Goal: Transaction & Acquisition: Purchase product/service

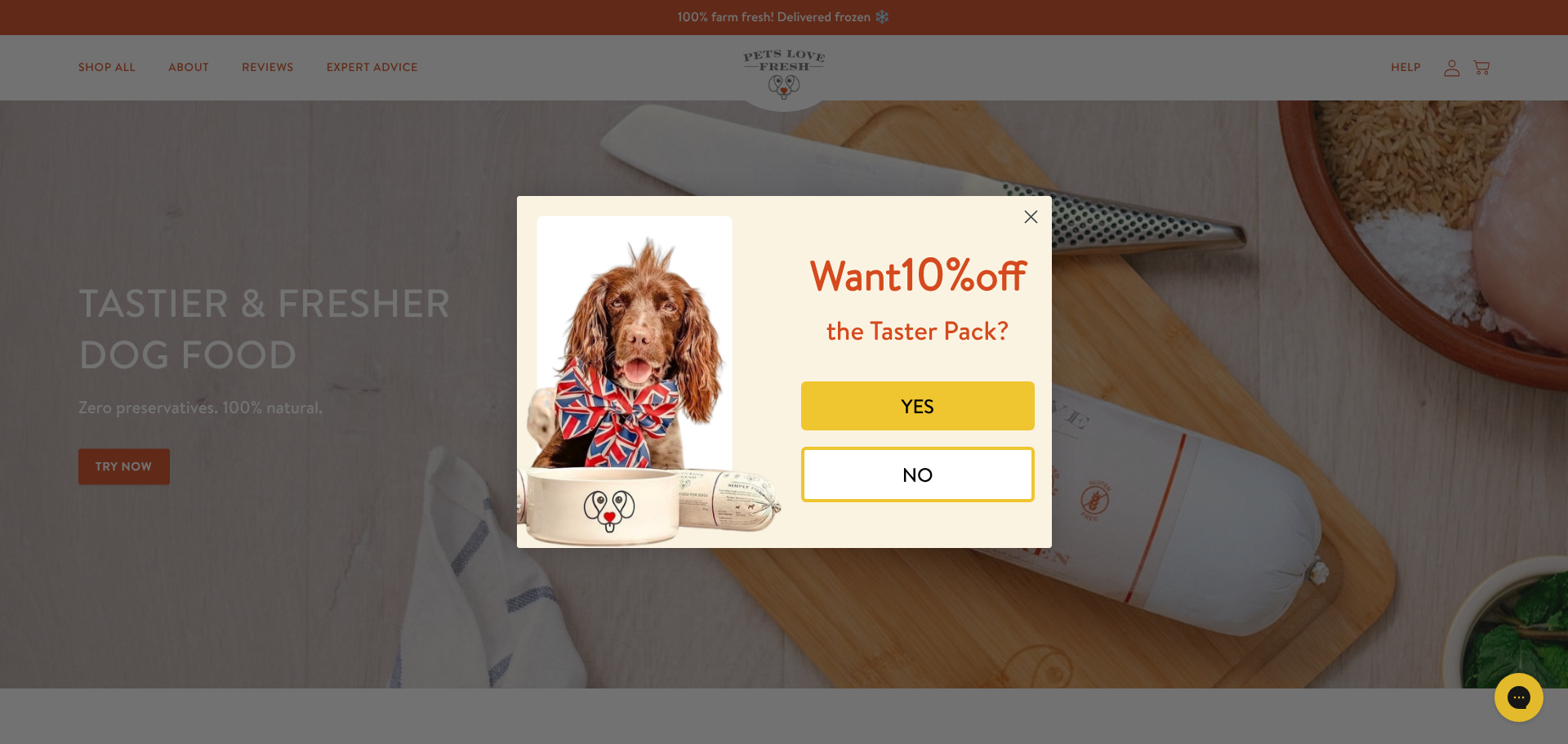
click at [1032, 216] on icon "Close dialog" at bounding box center [1030, 216] width 11 height 11
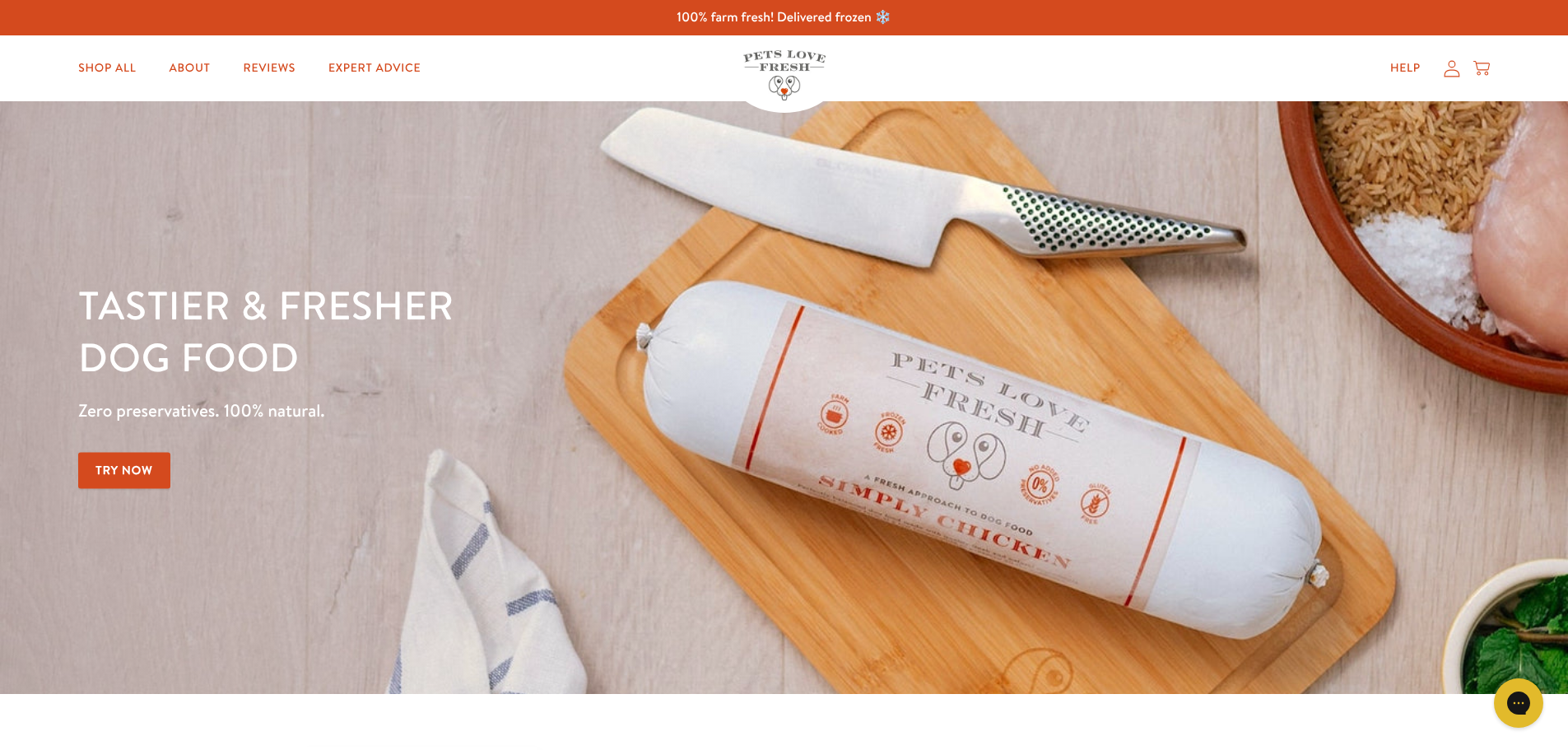
click at [116, 465] on link "Try Now" at bounding box center [124, 470] width 92 height 37
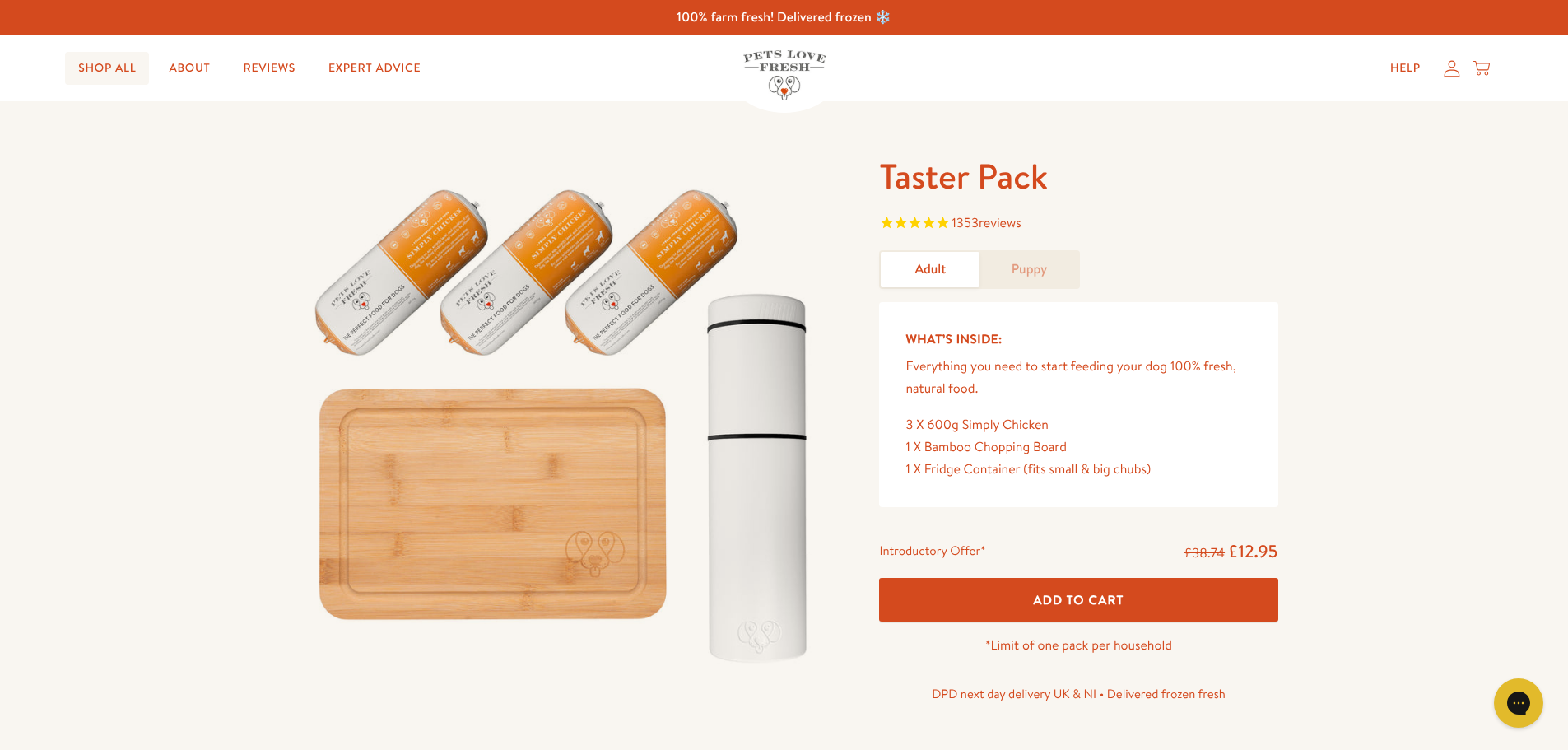
click at [96, 70] on link "Shop All" at bounding box center [107, 69] width 84 height 33
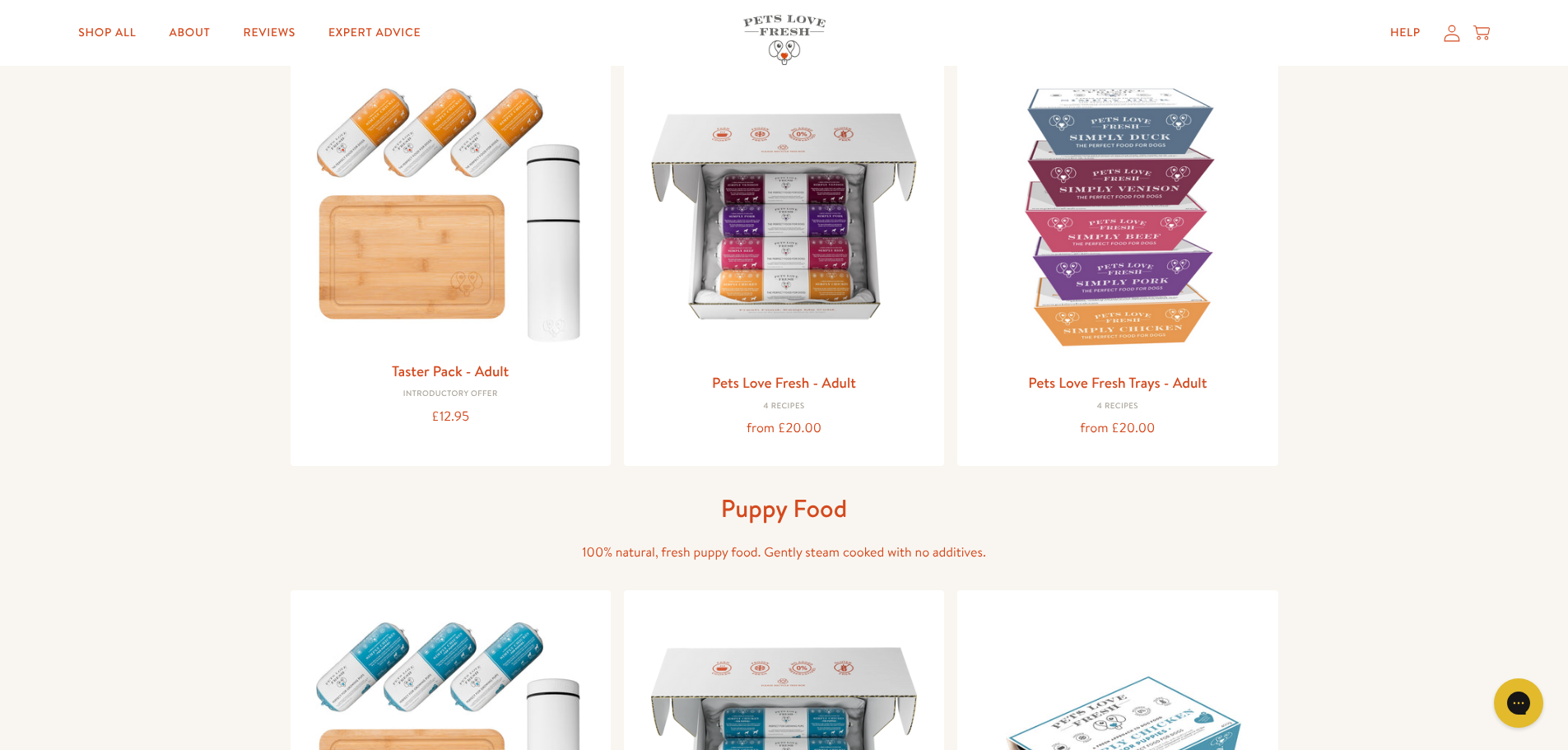
scroll to position [165, 0]
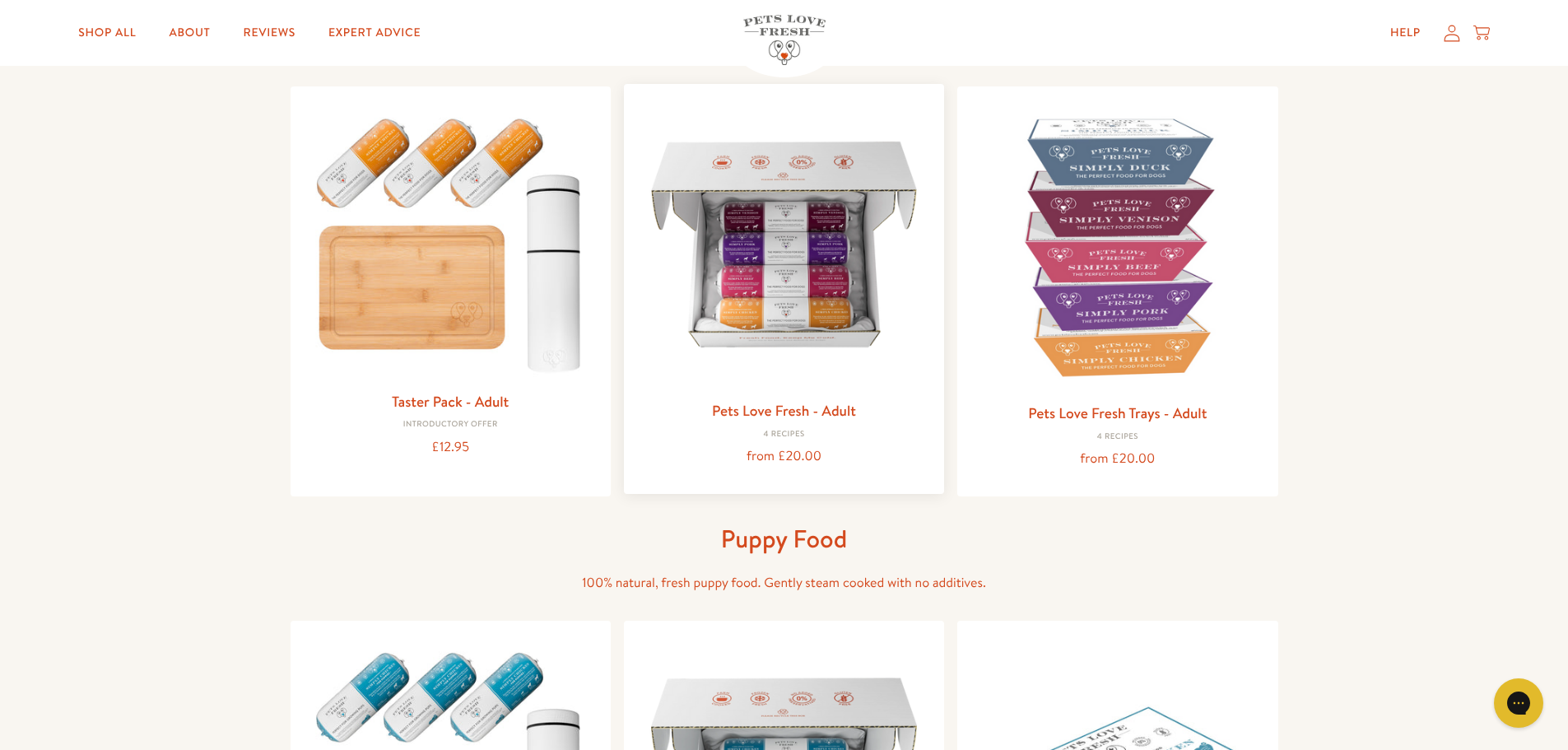
click at [825, 318] on img at bounding box center [784, 244] width 294 height 294
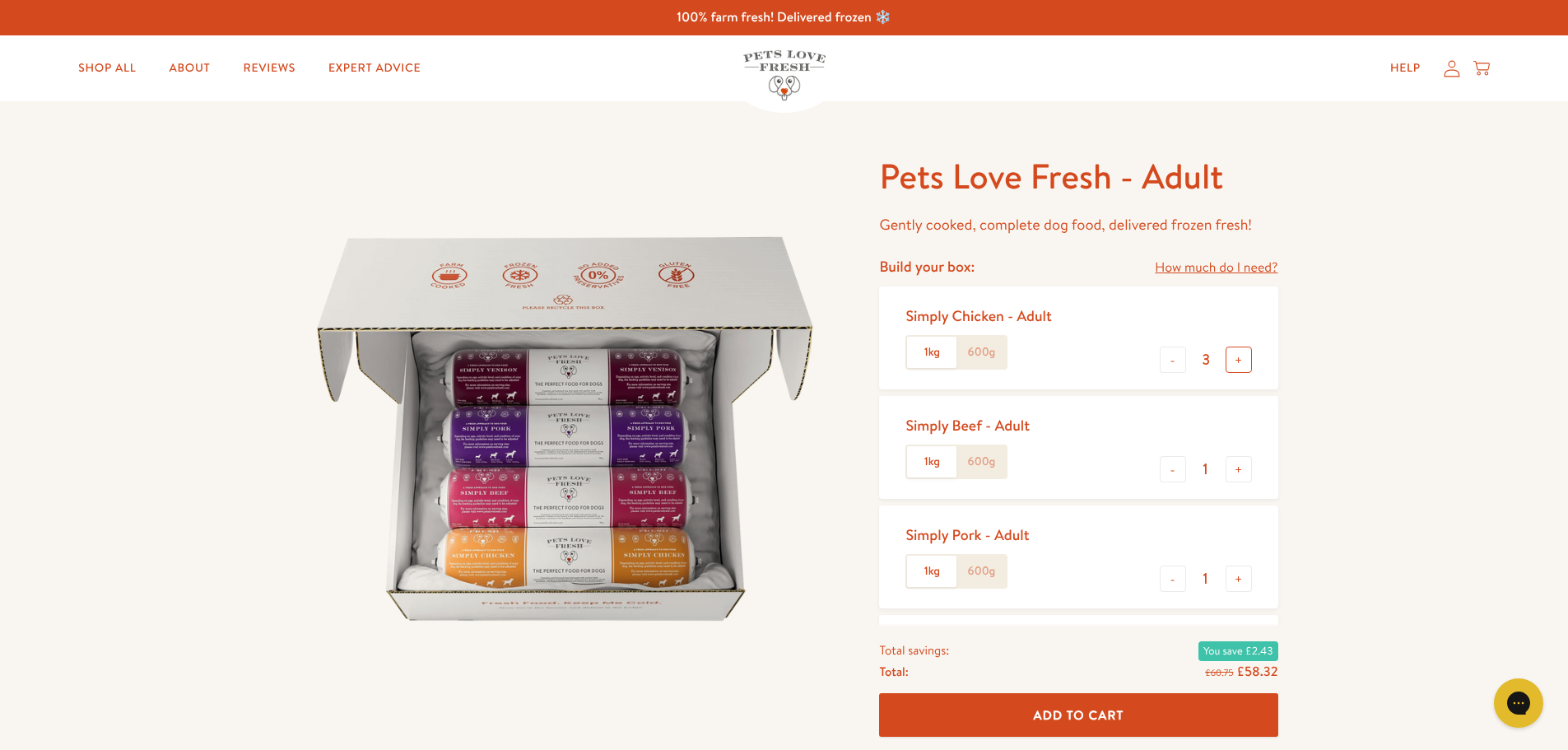
click at [1245, 364] on button "+" at bounding box center [1239, 360] width 26 height 26
click at [1243, 364] on button "+" at bounding box center [1239, 360] width 26 height 26
click at [1242, 364] on button "+" at bounding box center [1239, 360] width 26 height 26
type input "6"
click at [1168, 476] on button "-" at bounding box center [1173, 469] width 26 height 26
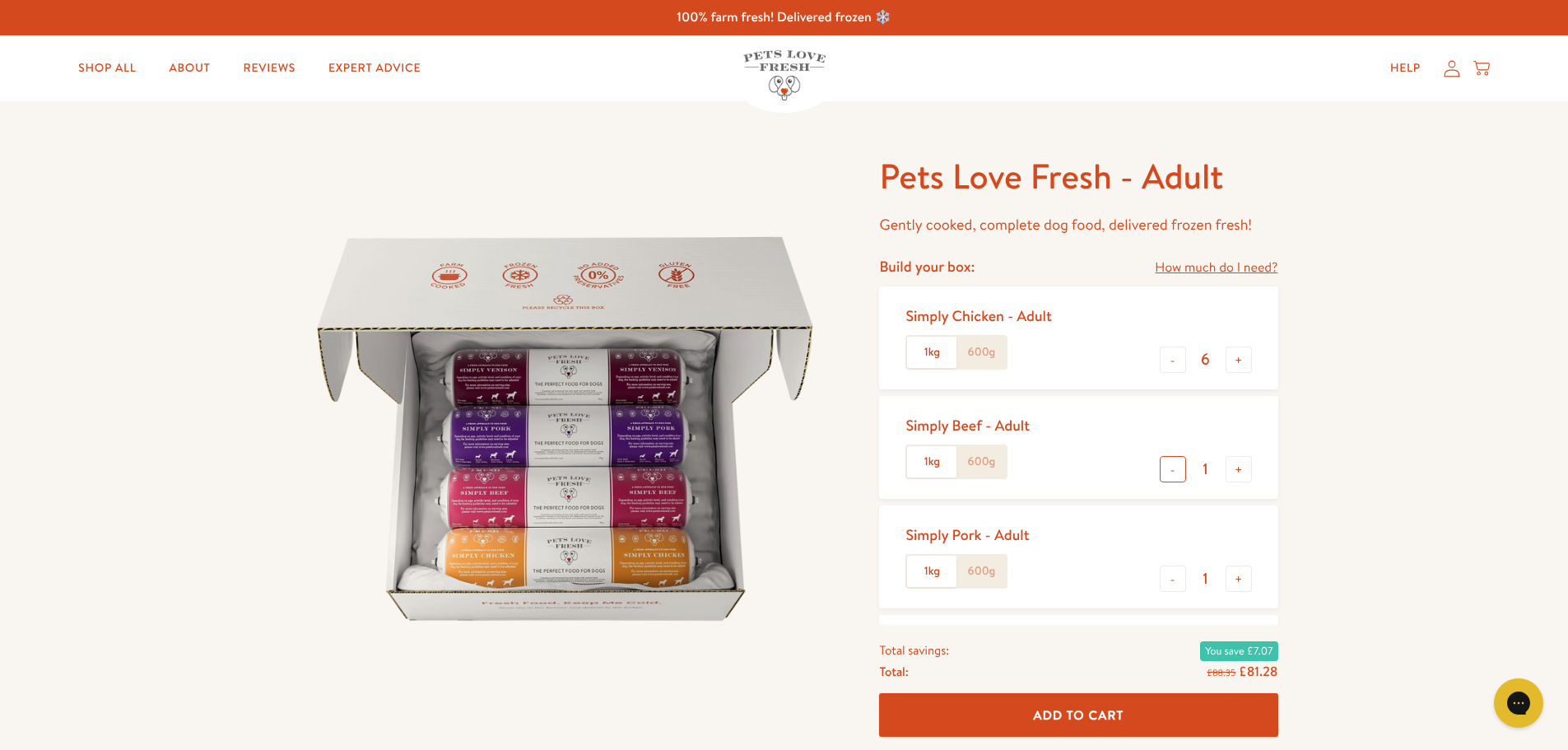
type input "0"
click at [1168, 583] on button "-" at bounding box center [1173, 579] width 26 height 26
type input "0"
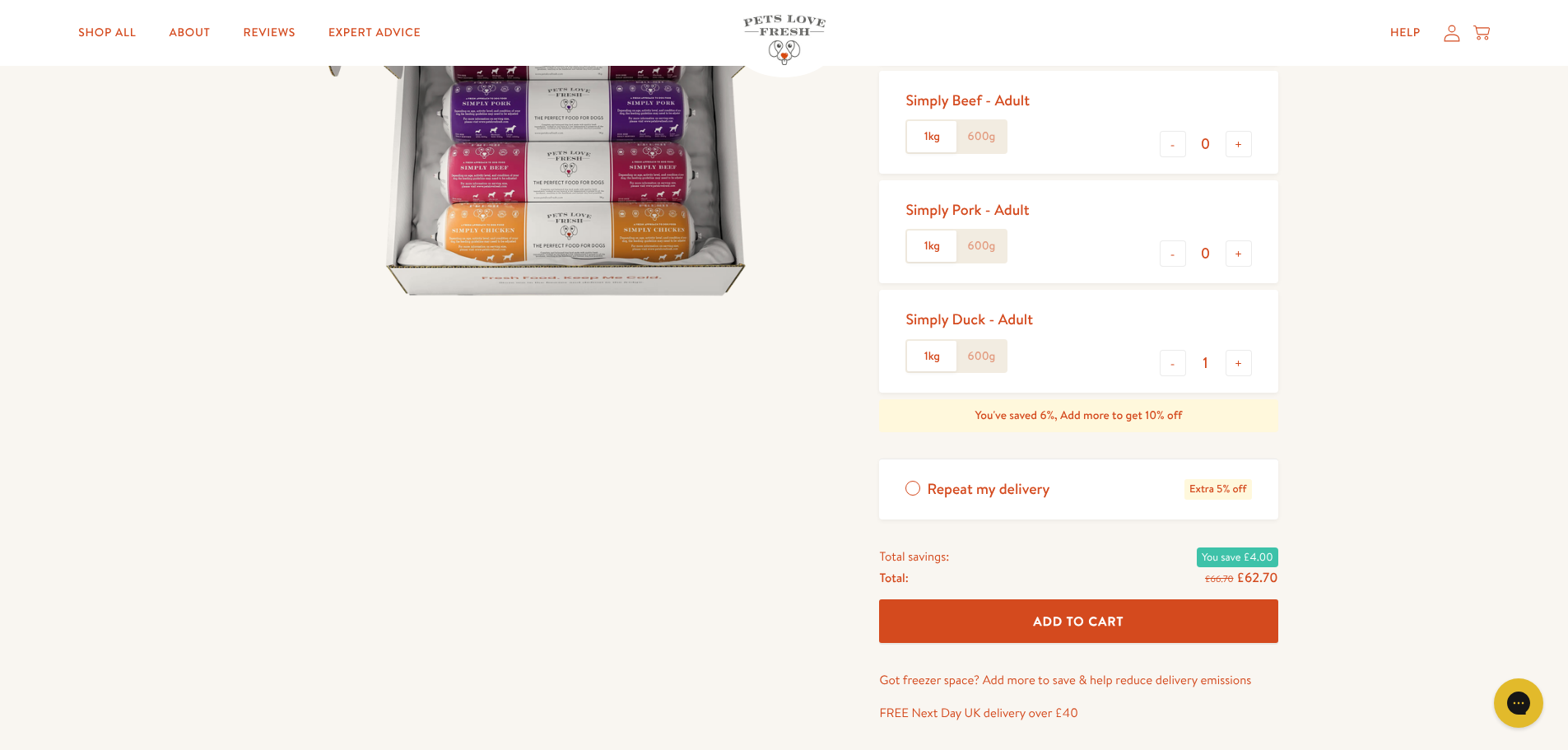
scroll to position [329, 0]
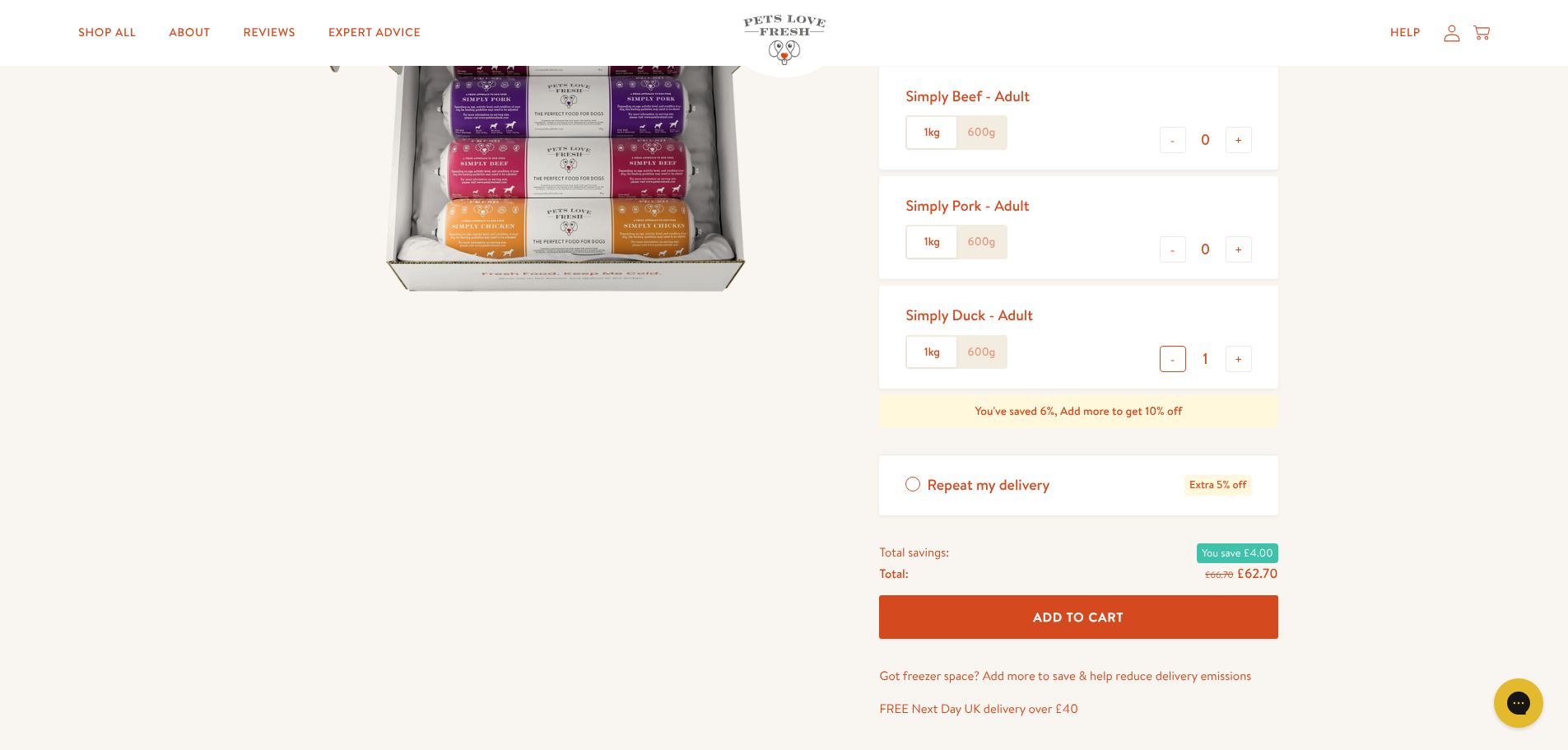
drag, startPoint x: 1181, startPoint y: 363, endPoint x: 1170, endPoint y: 363, distance: 11.0
click at [1180, 363] on button "-" at bounding box center [1173, 359] width 26 height 26
type input "0"
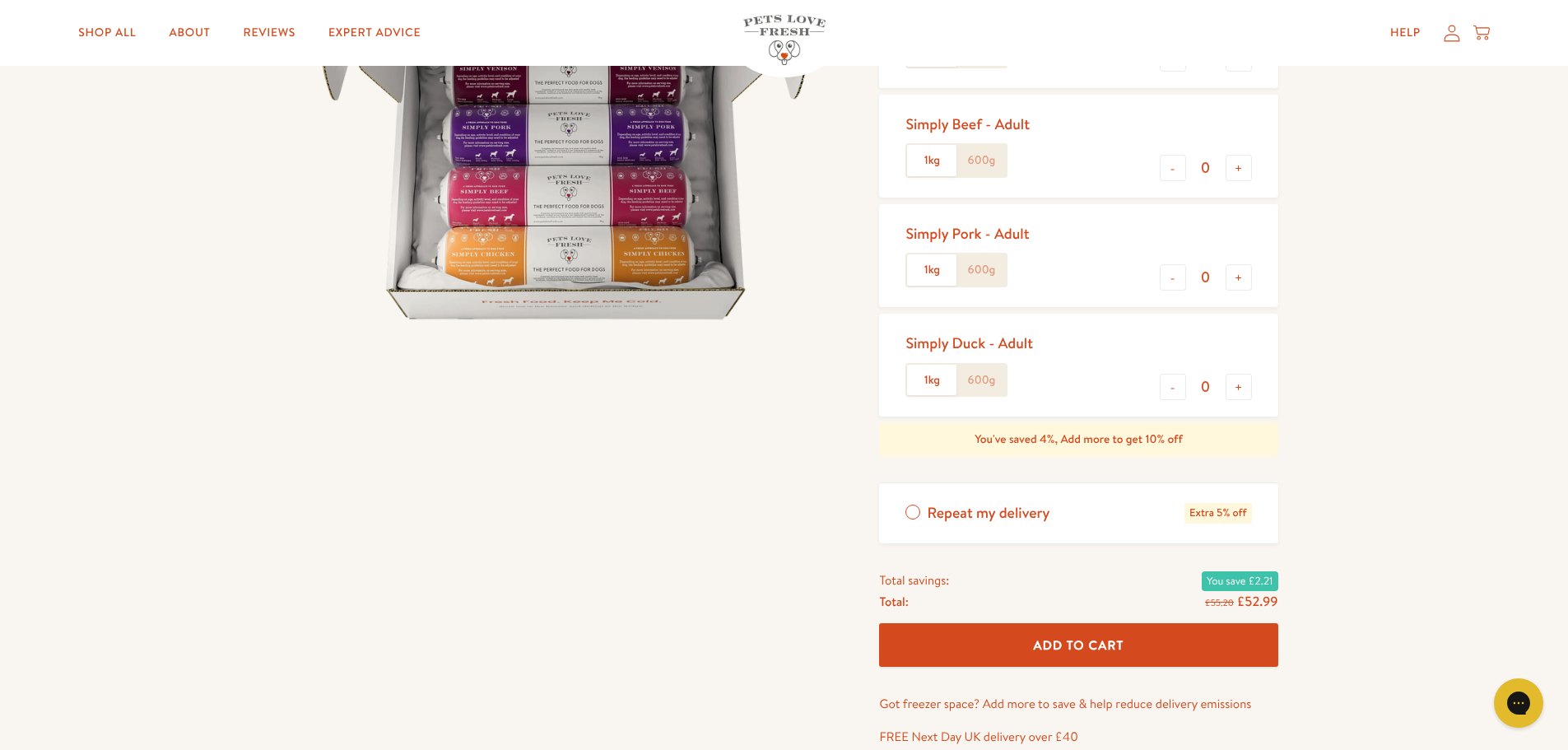
scroll to position [412, 0]
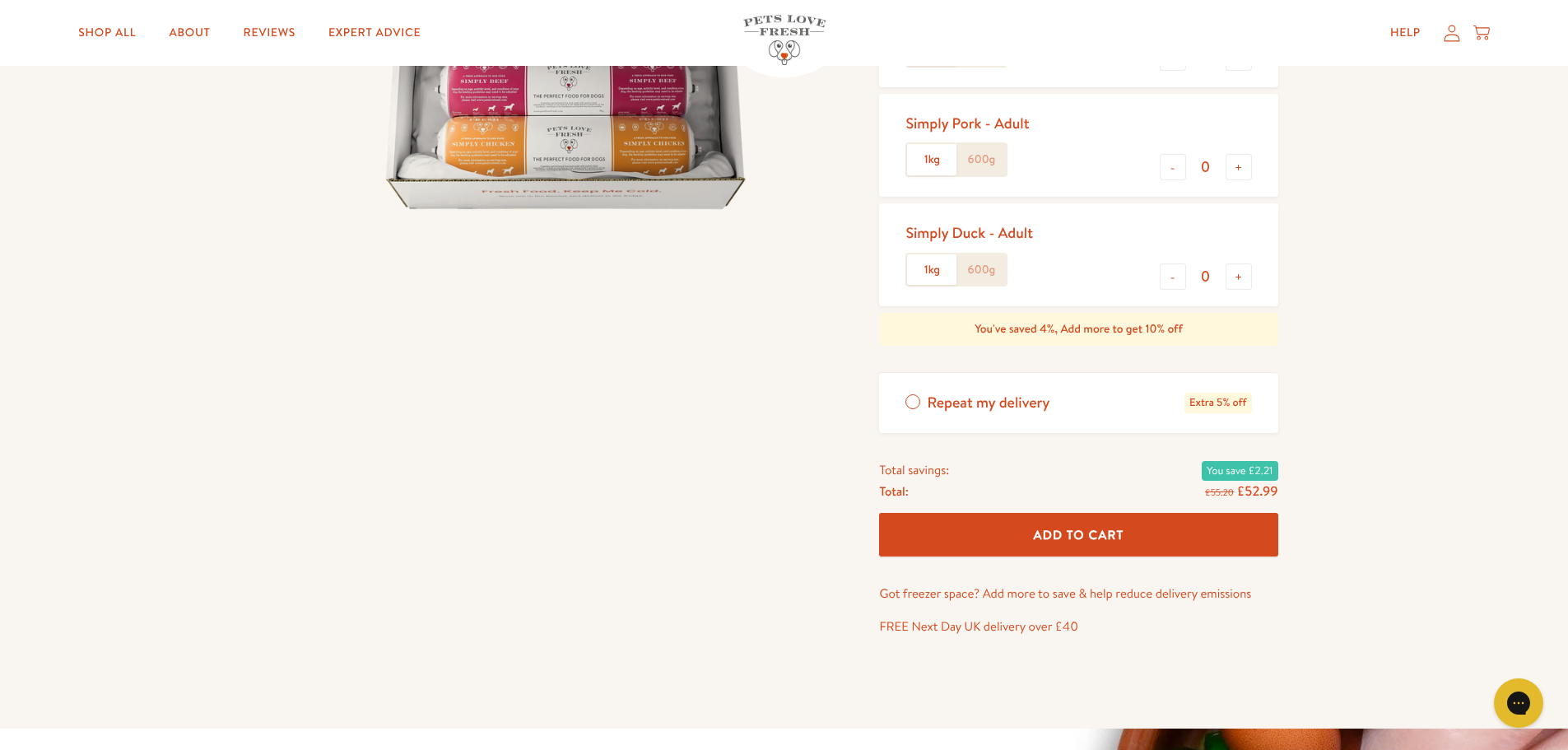
click at [1078, 537] on span "Add To Cart" at bounding box center [1079, 534] width 90 height 17
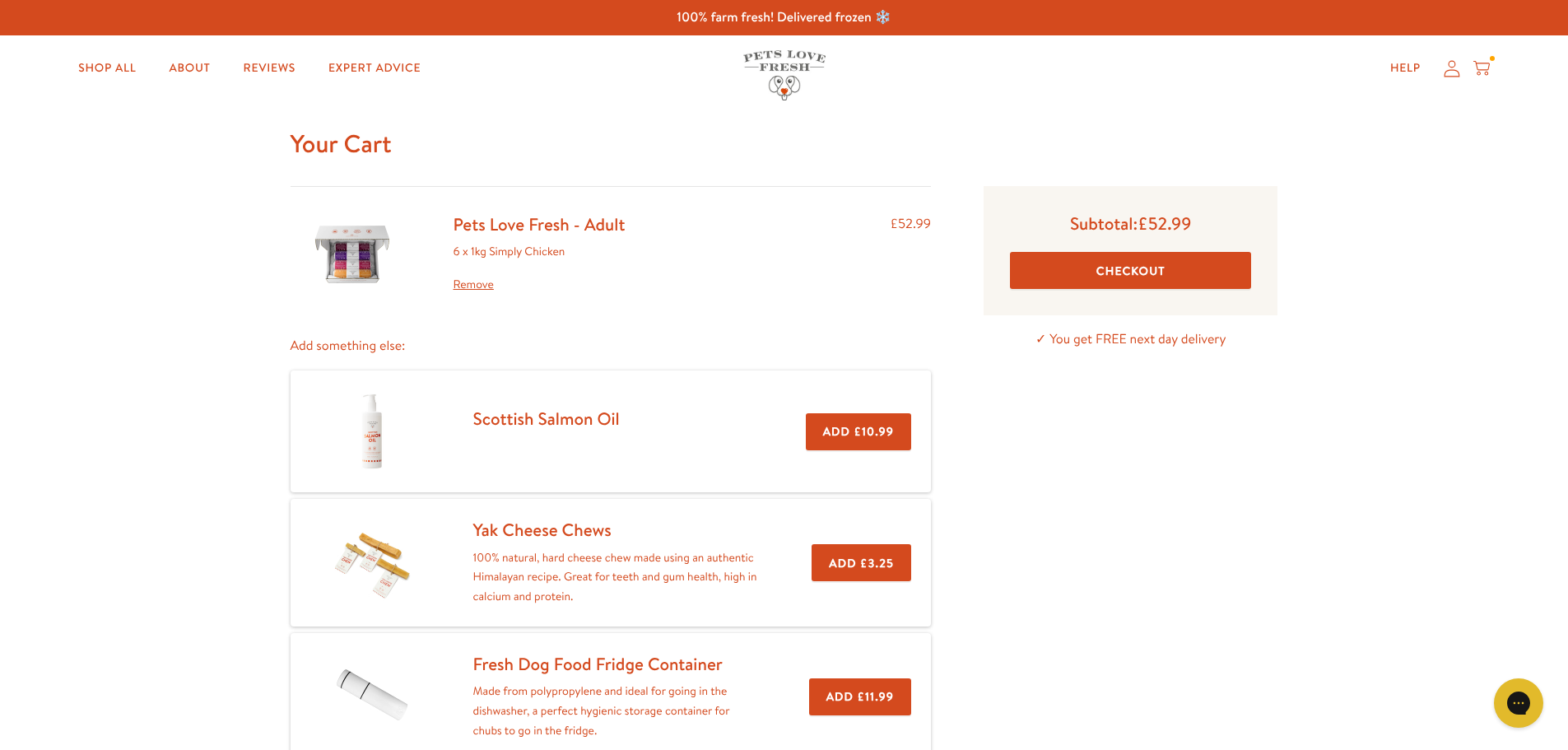
click at [1125, 275] on button "Checkout" at bounding box center [1131, 270] width 241 height 37
